Goal: Complete application form

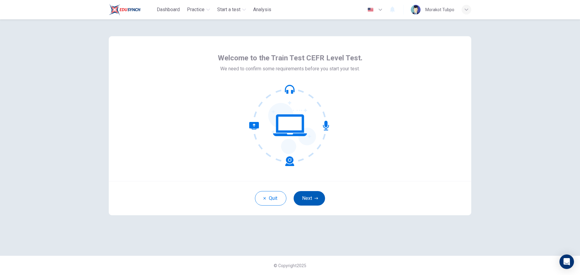
click at [304, 198] on button "Next" at bounding box center [309, 198] width 31 height 15
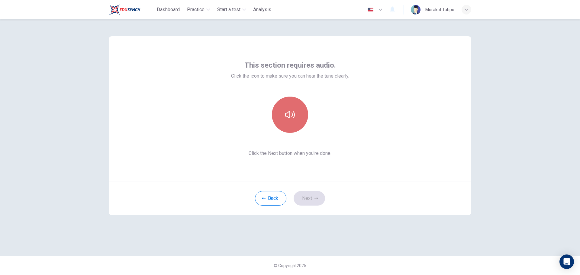
click at [288, 119] on icon "button" at bounding box center [290, 115] width 10 height 10
click at [290, 115] on icon "button" at bounding box center [290, 114] width 10 height 7
click at [313, 197] on button "Next" at bounding box center [309, 198] width 31 height 15
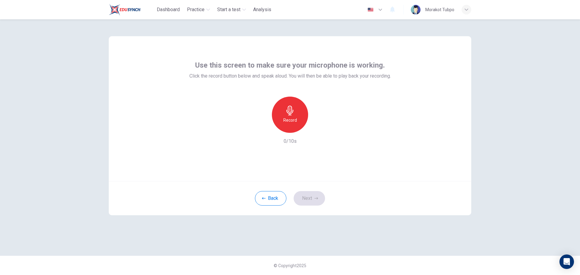
click at [299, 118] on div "Record" at bounding box center [290, 115] width 36 height 36
click at [286, 109] on icon "button" at bounding box center [290, 111] width 10 height 10
click at [318, 127] on icon "button" at bounding box center [318, 128] width 3 height 4
click at [317, 199] on icon "button" at bounding box center [317, 199] width 4 height 4
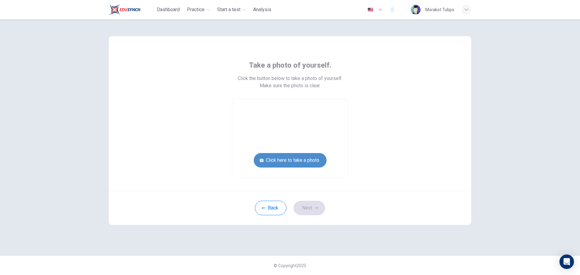
click at [293, 166] on button "Click here to take a photo" at bounding box center [290, 160] width 73 height 15
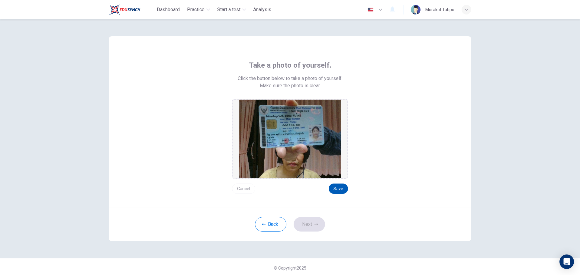
click at [333, 188] on button "Save" at bounding box center [338, 189] width 19 height 10
click at [305, 228] on button "Next" at bounding box center [309, 224] width 31 height 15
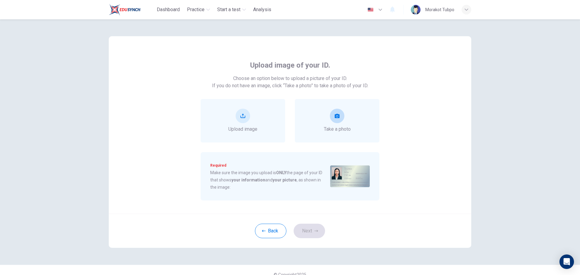
click at [324, 124] on div "Take a photo" at bounding box center [337, 121] width 27 height 24
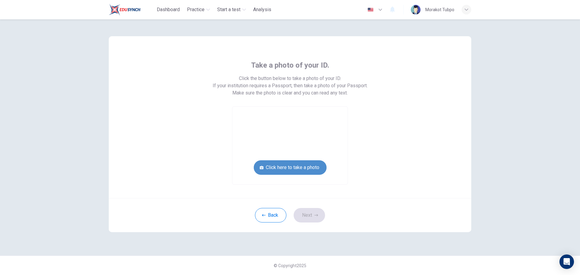
click at [304, 171] on button "Click here to take a photo" at bounding box center [290, 168] width 73 height 15
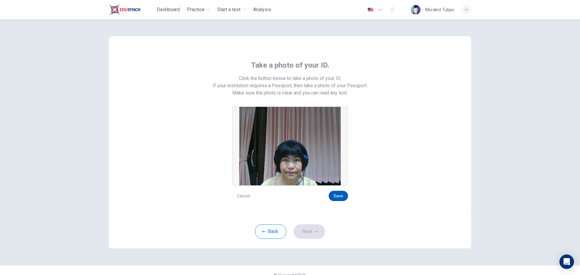
click at [334, 196] on button "Save" at bounding box center [338, 196] width 19 height 10
click at [316, 230] on icon "button" at bounding box center [317, 232] width 4 height 4
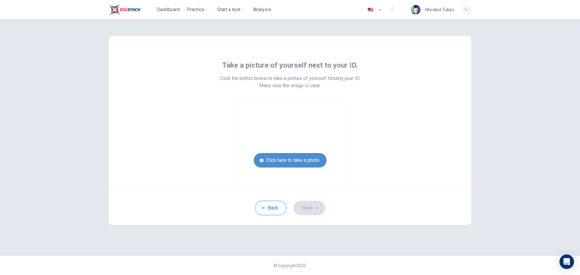
click at [304, 159] on button "Click here to take a photo" at bounding box center [290, 160] width 73 height 15
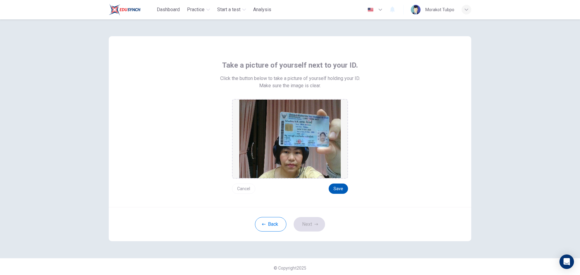
click at [336, 186] on button "Save" at bounding box center [338, 189] width 19 height 10
click at [311, 221] on button "Next" at bounding box center [309, 224] width 31 height 15
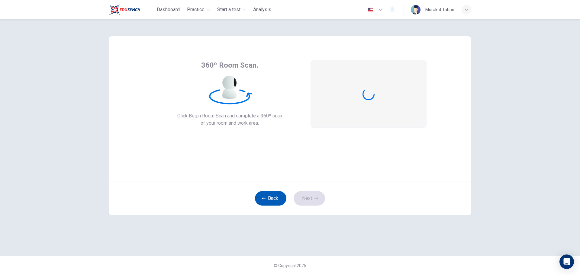
click at [267, 197] on button "Back" at bounding box center [270, 198] width 31 height 15
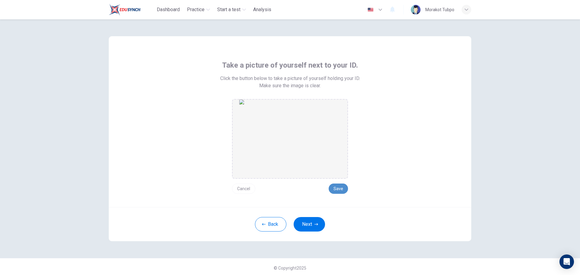
click at [335, 191] on button "Save" at bounding box center [338, 189] width 19 height 10
click at [308, 227] on button "Next" at bounding box center [309, 224] width 31 height 15
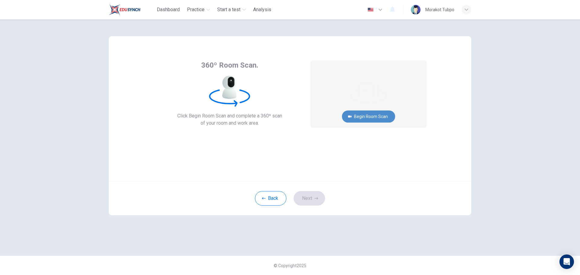
click at [361, 118] on button "Begin Room Scan" at bounding box center [368, 117] width 53 height 12
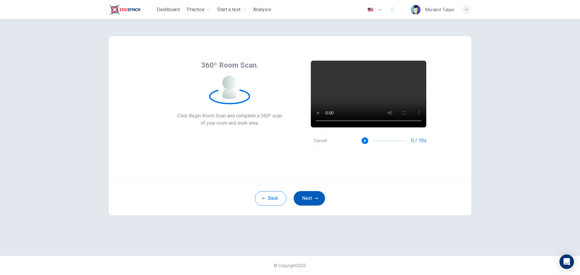
click at [312, 199] on button "Next" at bounding box center [309, 198] width 31 height 15
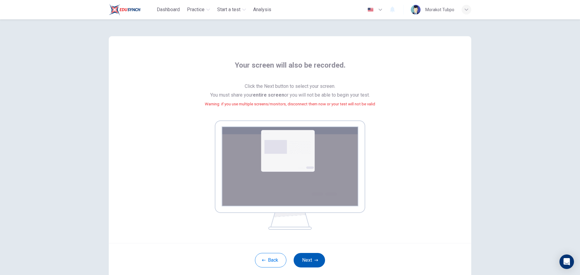
click at [304, 257] on button "Next" at bounding box center [309, 260] width 31 height 15
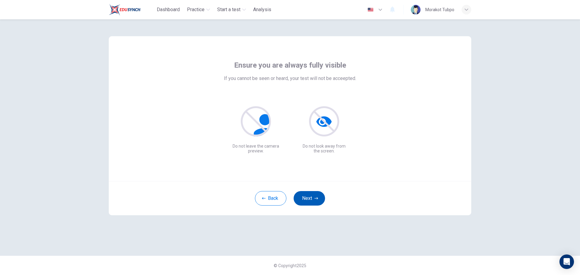
click at [307, 198] on button "Next" at bounding box center [309, 198] width 31 height 15
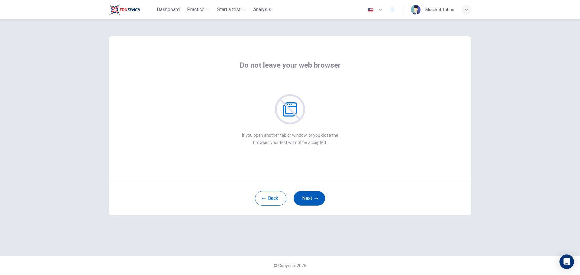
click at [307, 198] on button "Next" at bounding box center [309, 198] width 31 height 15
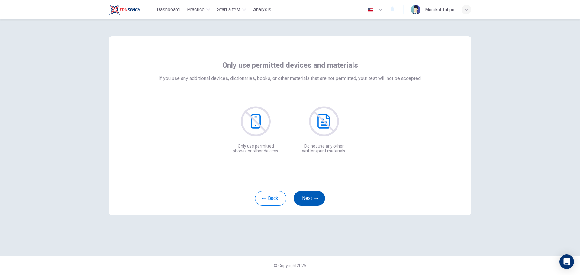
click at [307, 198] on button "Next" at bounding box center [309, 198] width 31 height 15
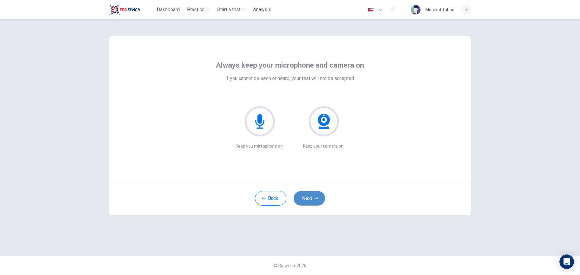
click at [307, 198] on button "Next" at bounding box center [309, 198] width 31 height 15
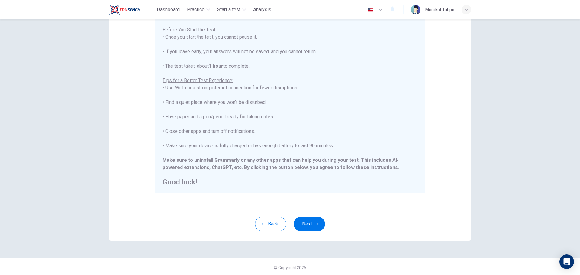
scroll to position [61, 0]
click at [312, 221] on button "Next" at bounding box center [309, 222] width 31 height 15
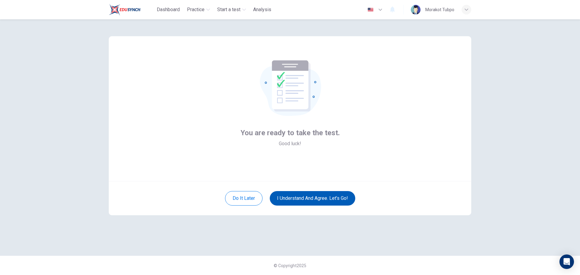
scroll to position [0, 0]
click at [318, 200] on button "I understand and agree. Let’s go!" at bounding box center [313, 198] width 86 height 15
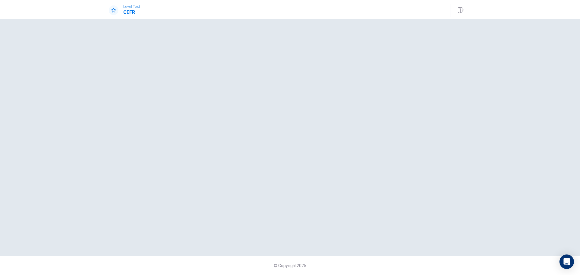
click at [428, 96] on div at bounding box center [290, 137] width 363 height 213
